Goal: Information Seeking & Learning: Learn about a topic

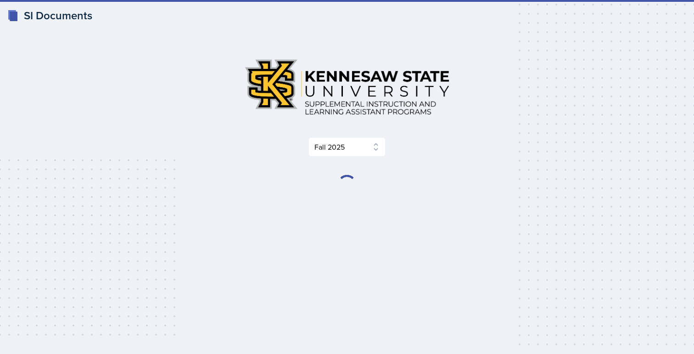
select select "2bed604d-1099-4043-b1bc-2365e8740244"
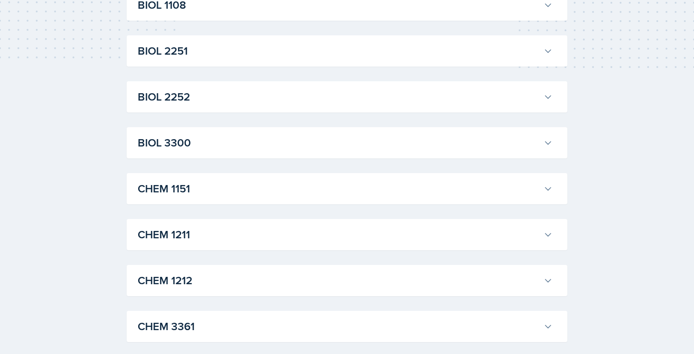
scroll to position [283, 0]
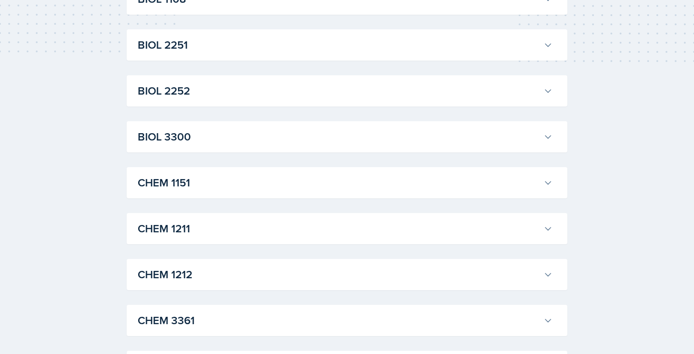
click at [266, 224] on h3 "CHEM 1211" at bounding box center [339, 228] width 402 height 17
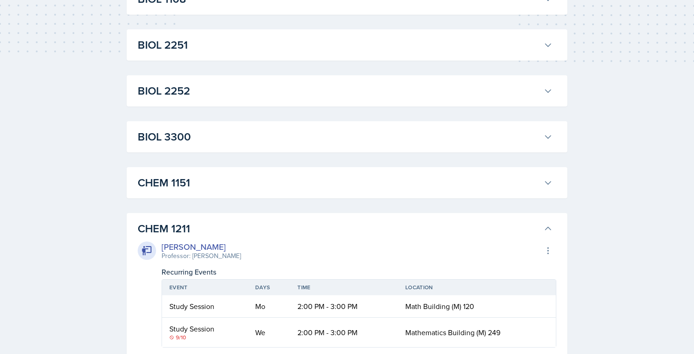
click at [266, 224] on h3 "CHEM 1211" at bounding box center [339, 228] width 402 height 17
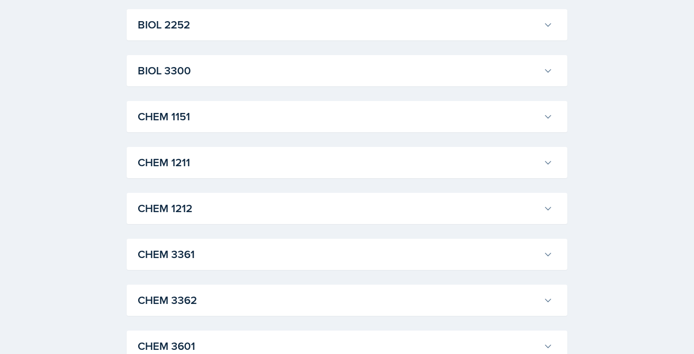
scroll to position [353, 0]
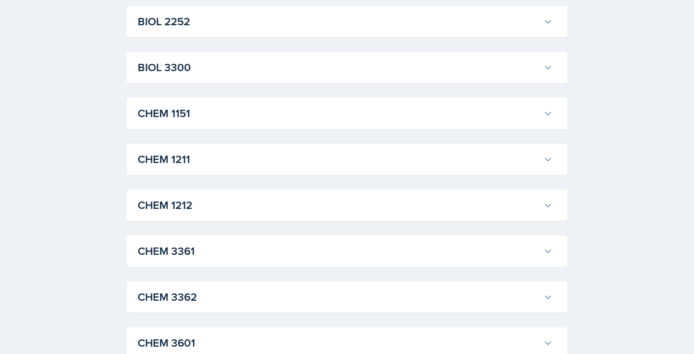
click at [248, 161] on h3 "CHEM 1211" at bounding box center [339, 159] width 402 height 17
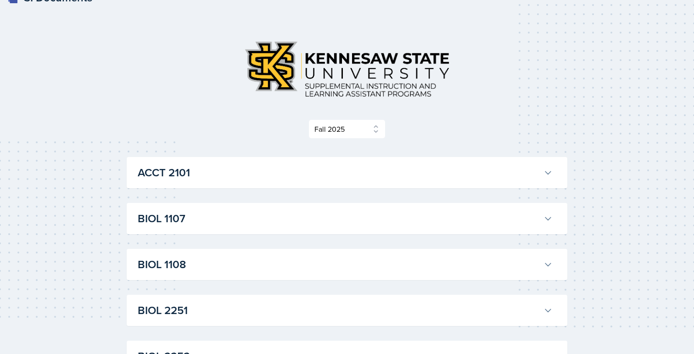
scroll to position [0, 0]
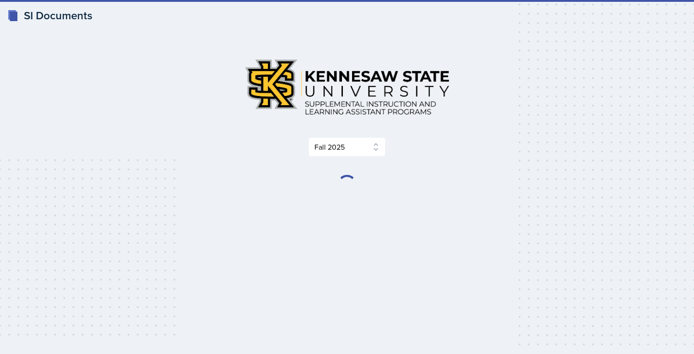
select select "2bed604d-1099-4043-b1bc-2365e8740244"
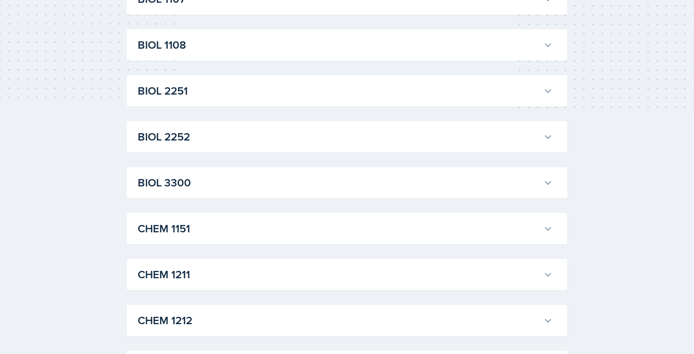
scroll to position [263, 0]
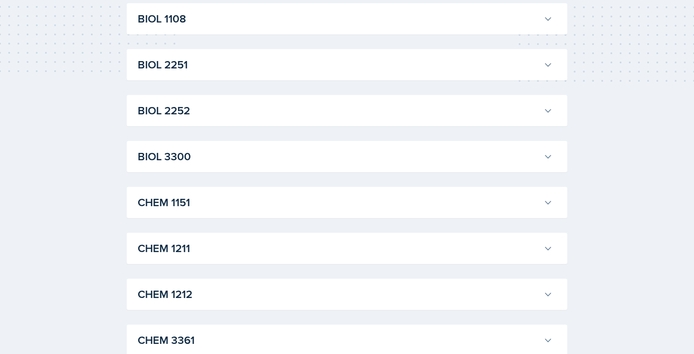
click at [252, 251] on h3 "CHEM 1211" at bounding box center [339, 248] width 402 height 17
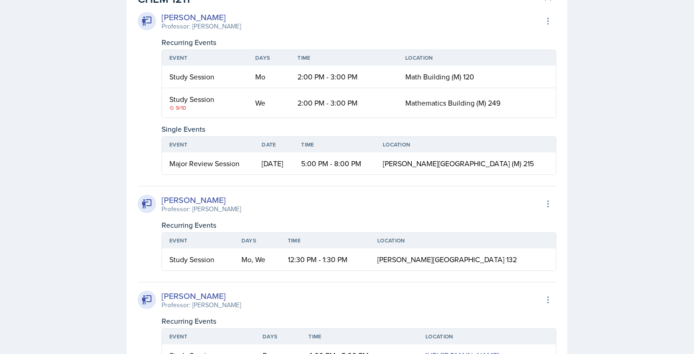
scroll to position [512, 0]
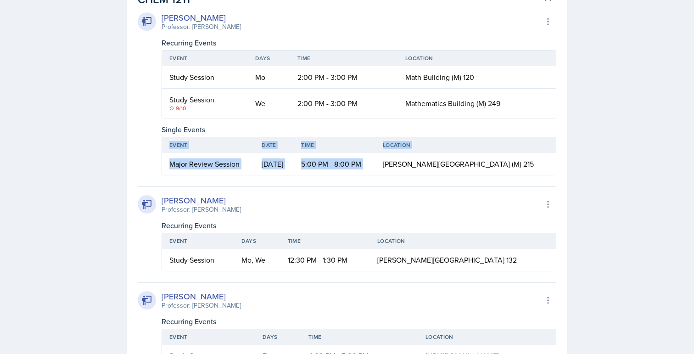
drag, startPoint x: 434, startPoint y: 165, endPoint x: 576, endPoint y: 161, distance: 142.4
copy table "Event Date Time Location Major Review Session [DATE] 5:00 PM - 8:00 PM"
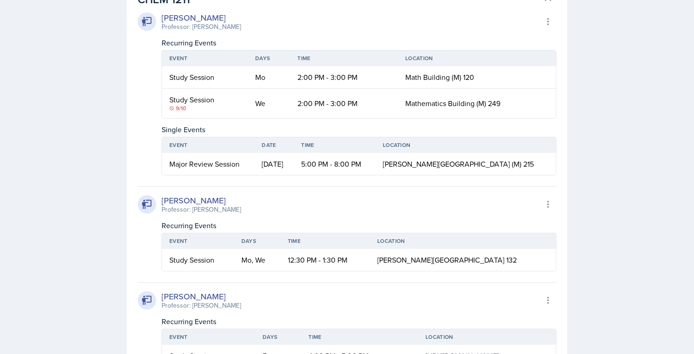
click at [442, 202] on div "[PERSON_NAME] Professor: [PERSON_NAME] Export to Google Calendar" at bounding box center [347, 204] width 419 height 20
